Goal: Find specific page/section: Find specific page/section

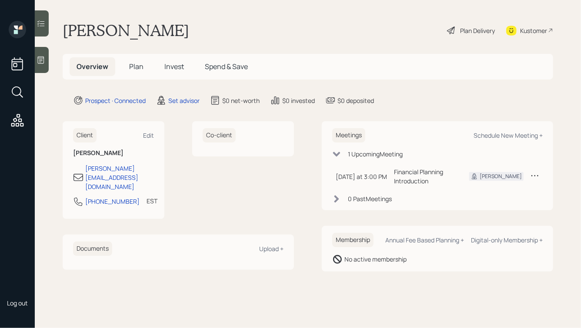
click at [41, 50] on div at bounding box center [42, 60] width 14 height 26
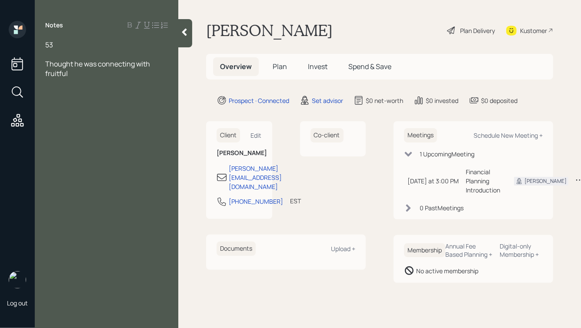
click at [181, 37] on div at bounding box center [185, 33] width 14 height 28
